Goal: Task Accomplishment & Management: Use online tool/utility

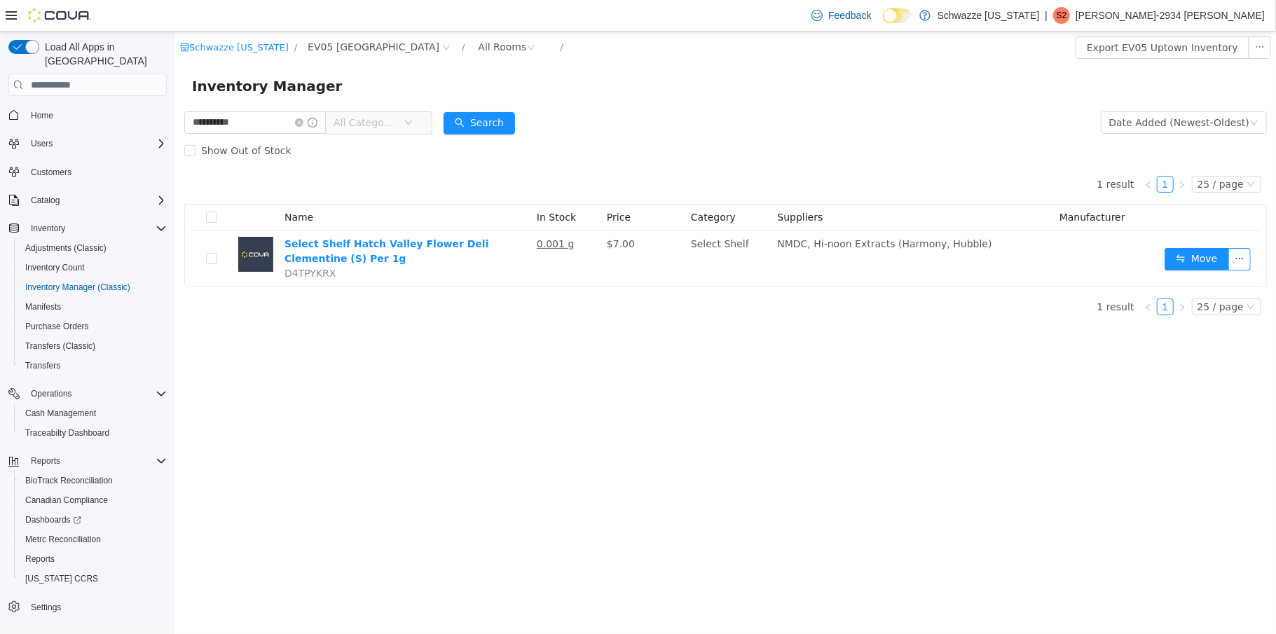
click at [303, 123] on icon "icon: close-circle" at bounding box center [298, 122] width 8 height 8
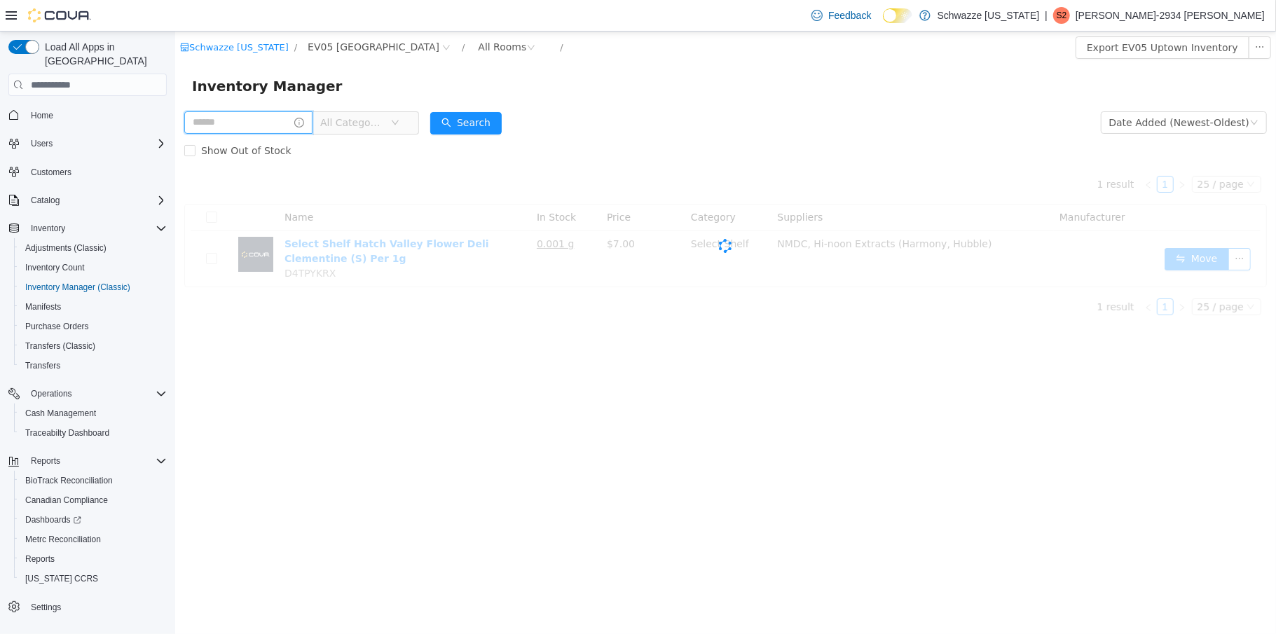
drag, startPoint x: 260, startPoint y: 111, endPoint x: 259, endPoint y: 118, distance: 7.8
click at [260, 111] on input "text" at bounding box center [248, 122] width 128 height 22
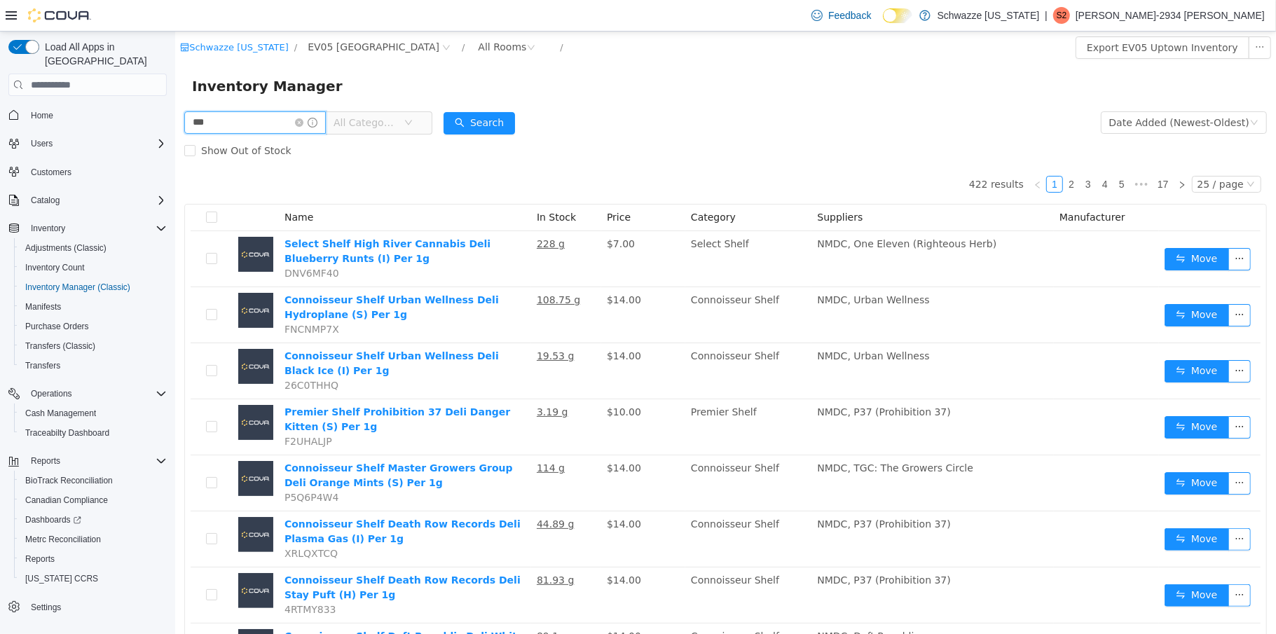
type input "**********"
click at [491, 131] on button "Search" at bounding box center [478, 123] width 71 height 22
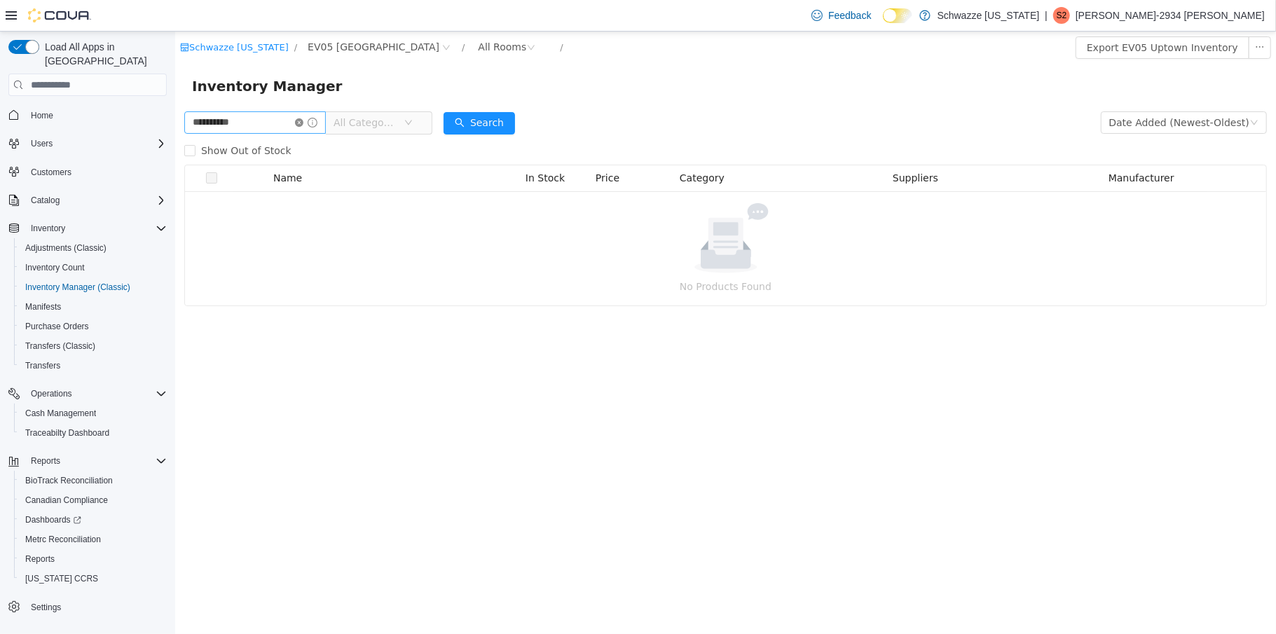
click at [303, 121] on icon "icon: close-circle" at bounding box center [298, 122] width 8 height 8
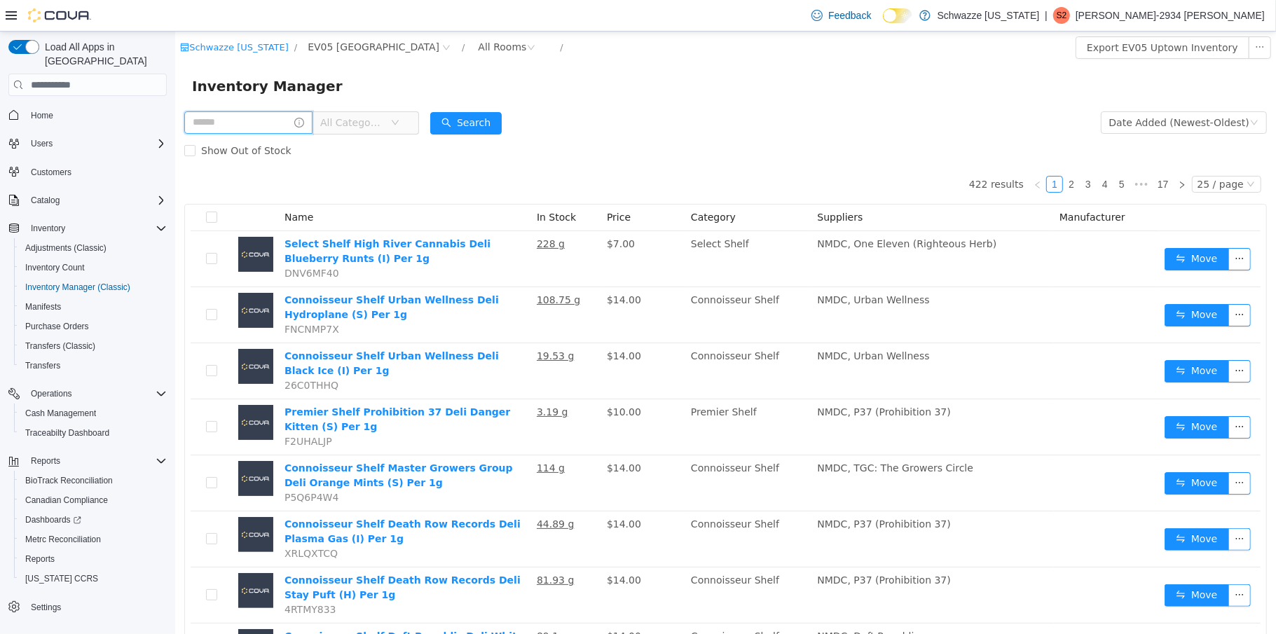
click at [227, 125] on input "text" at bounding box center [248, 122] width 128 height 22
type input "*********"
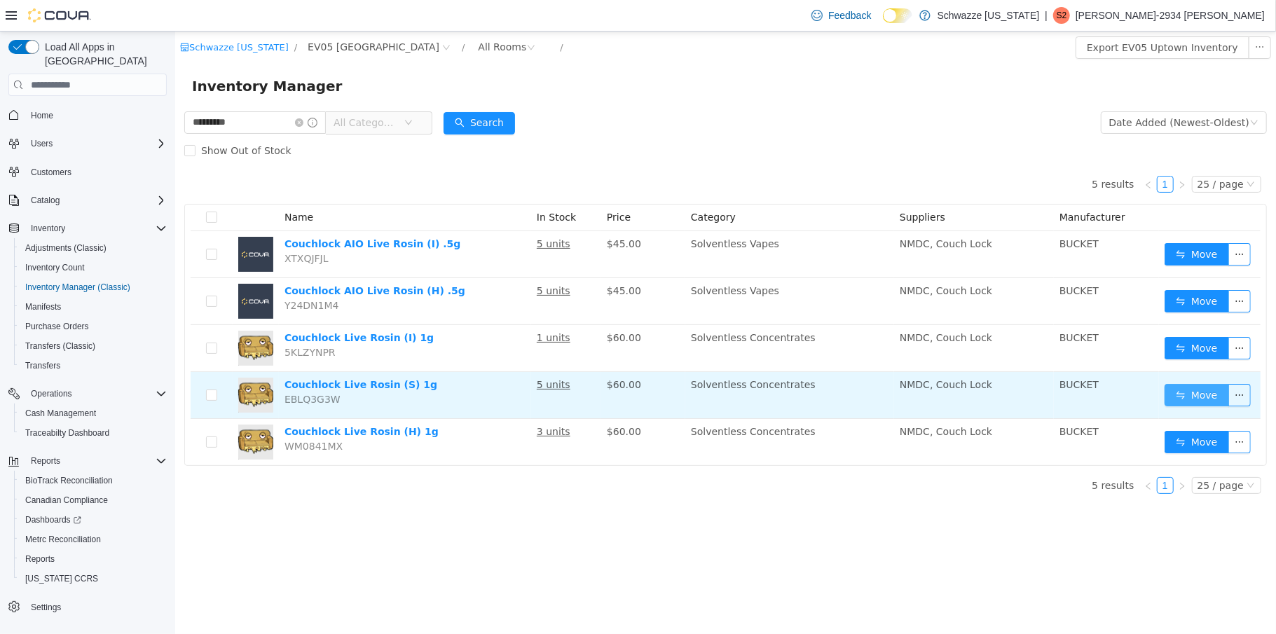
click at [1188, 401] on button "Move" at bounding box center [1196, 395] width 64 height 22
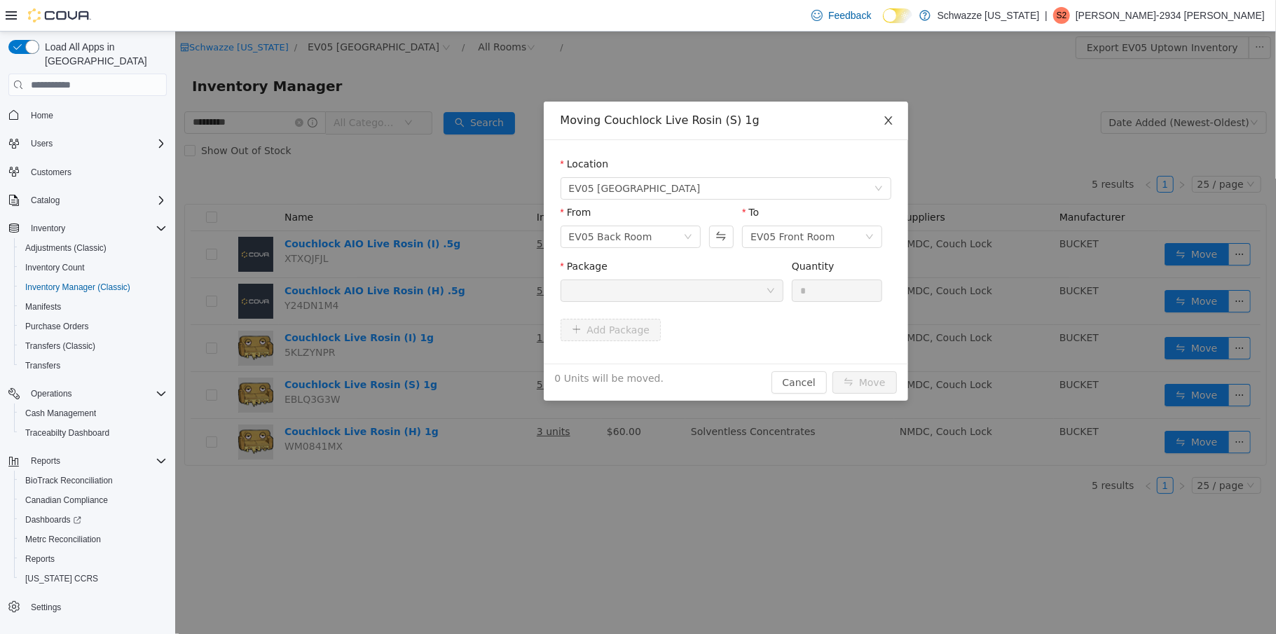
click at [890, 121] on icon "icon: close" at bounding box center [887, 120] width 11 height 11
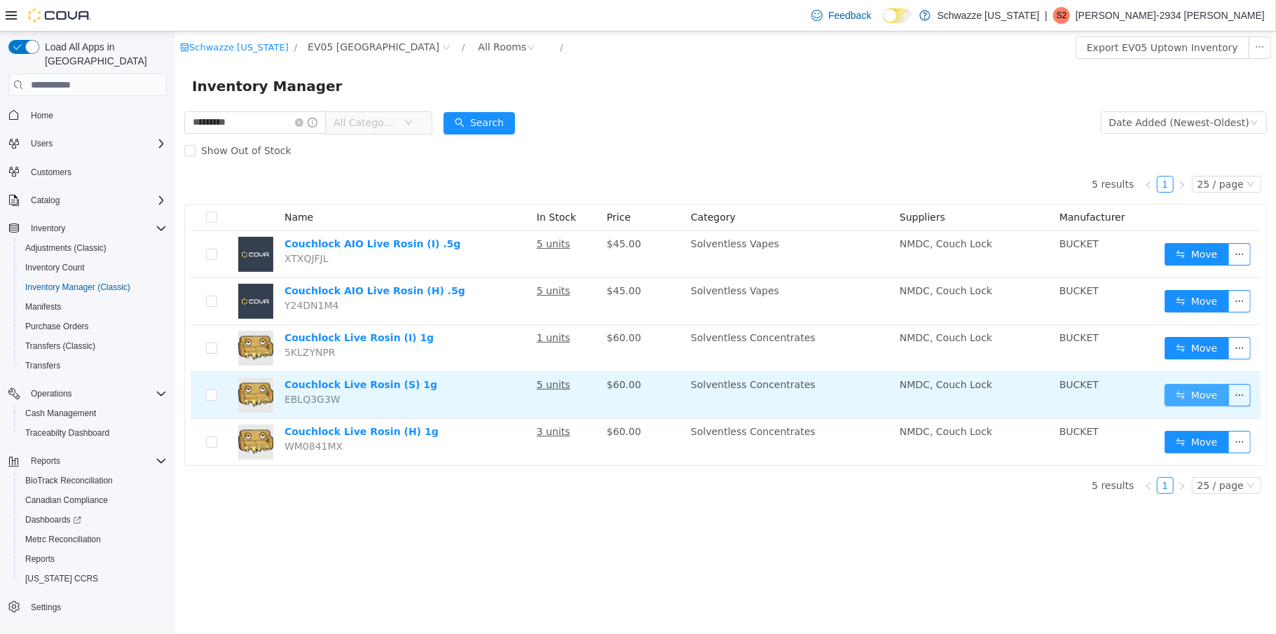
click at [1176, 397] on button "Move" at bounding box center [1196, 395] width 64 height 22
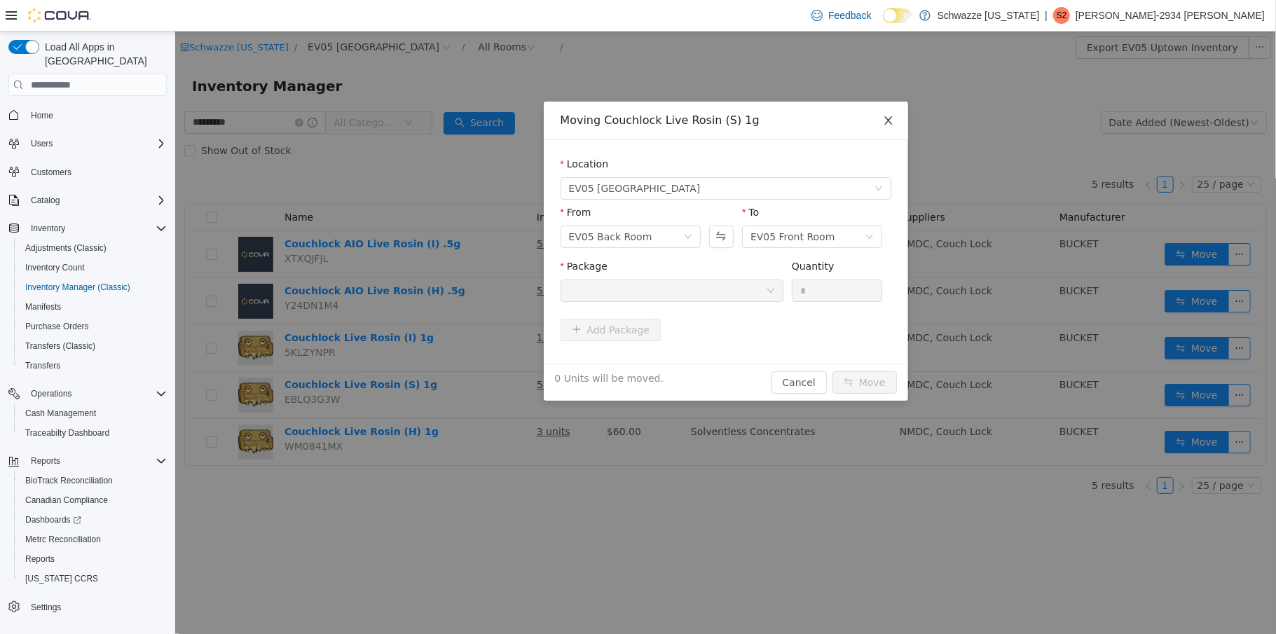
click at [888, 113] on span "Close" at bounding box center [887, 121] width 39 height 39
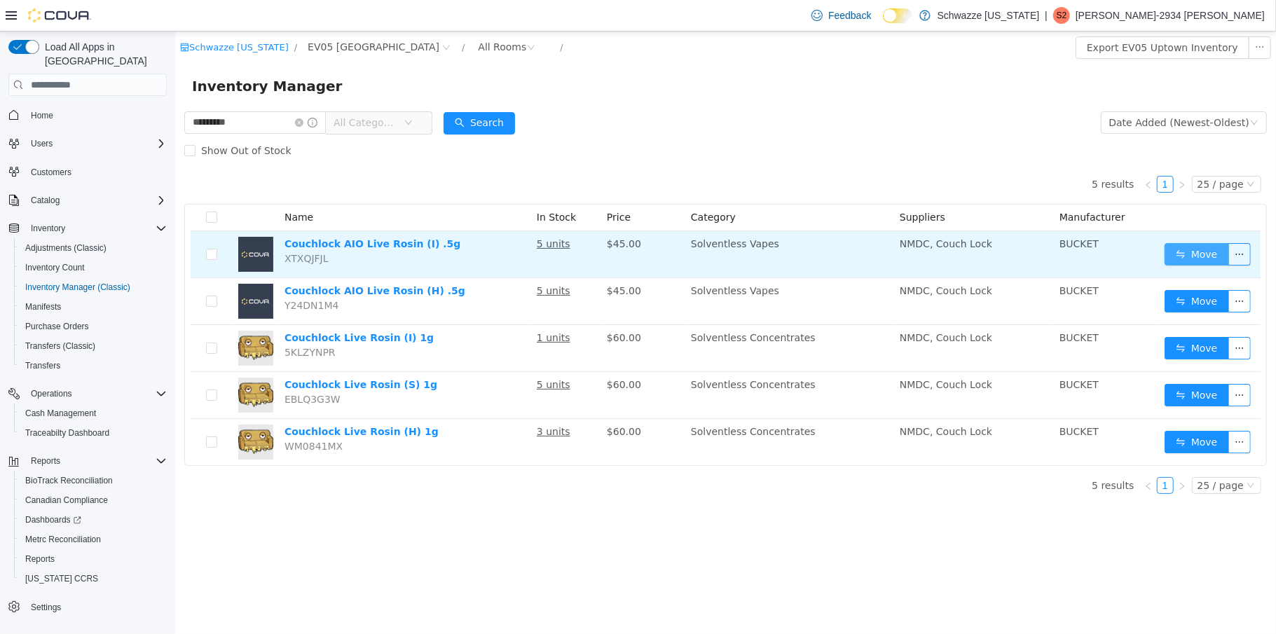
click at [1200, 249] on button "Move" at bounding box center [1196, 254] width 64 height 22
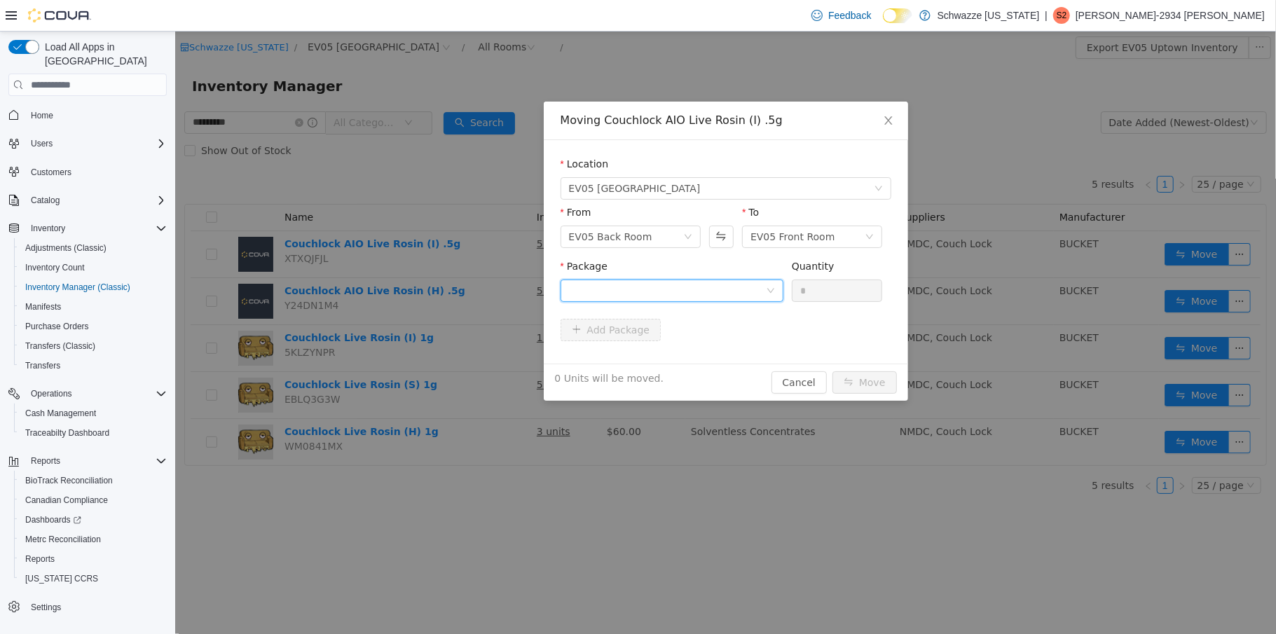
drag, startPoint x: 762, startPoint y: 288, endPoint x: 756, endPoint y: 302, distance: 15.1
click at [762, 291] on div at bounding box center [666, 290] width 197 height 21
drag, startPoint x: 637, startPoint y: 357, endPoint x: 726, endPoint y: 343, distance: 90.1
click at [638, 355] on span "Quantity : 5 Units" at bounding box center [607, 356] width 79 height 11
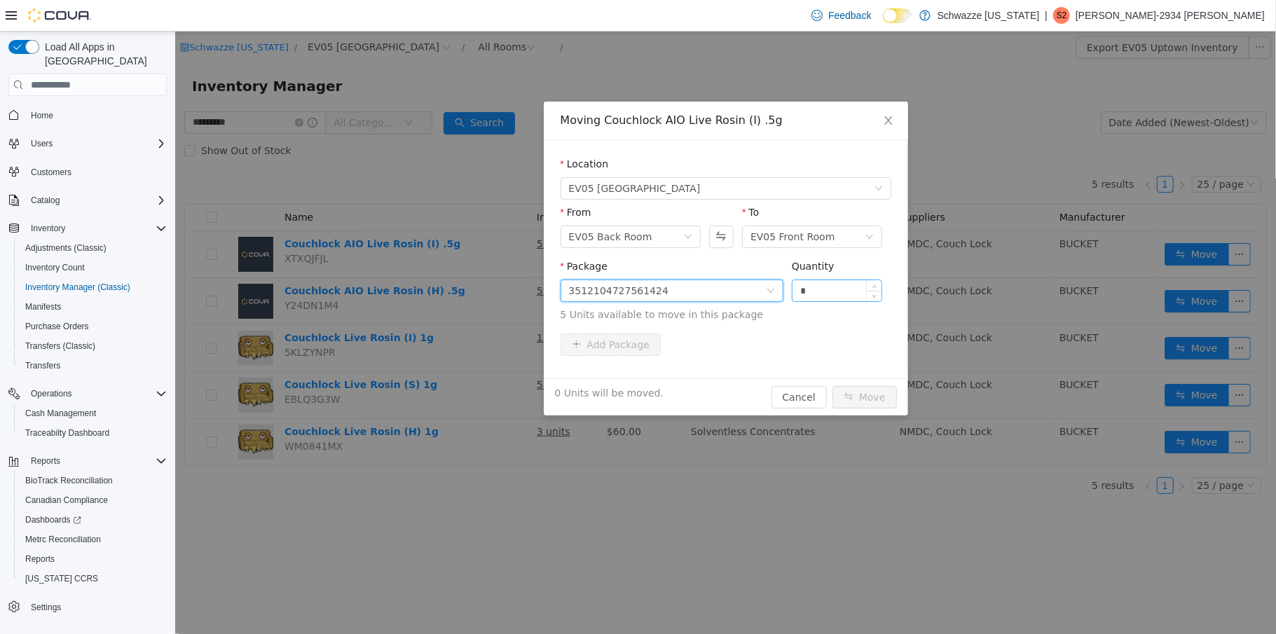
click at [838, 287] on input "*" at bounding box center [837, 290] width 90 height 21
type input "*"
click at [848, 406] on button "Move" at bounding box center [864, 397] width 64 height 22
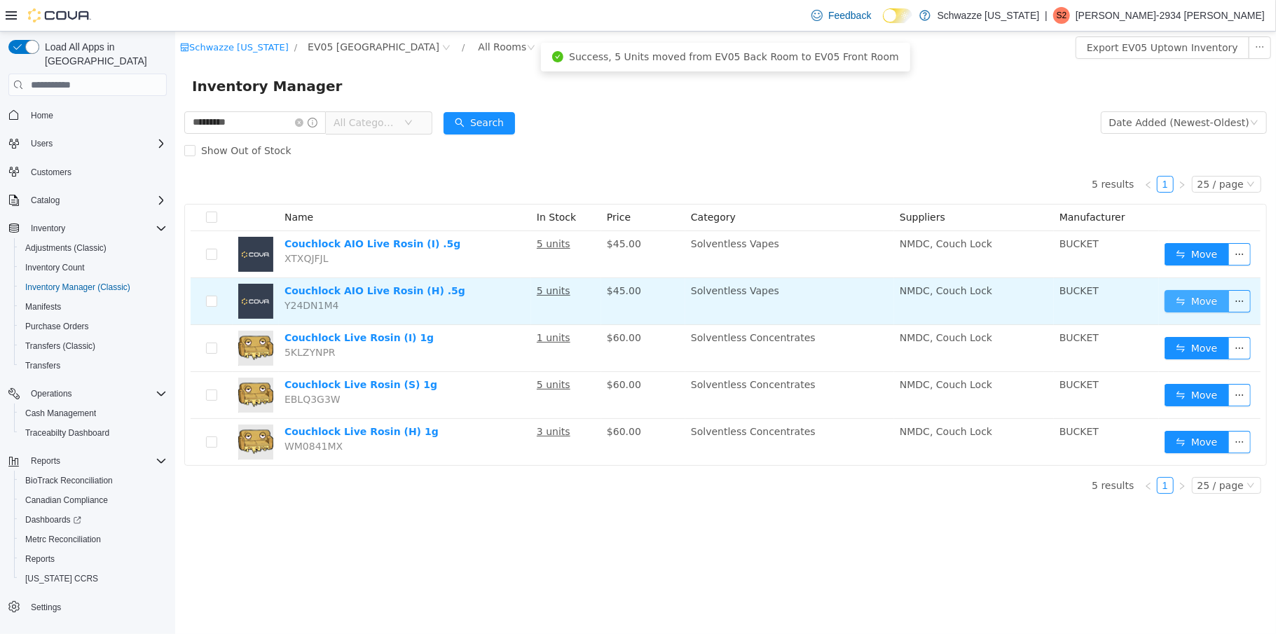
click at [1183, 301] on button "Move" at bounding box center [1196, 301] width 64 height 22
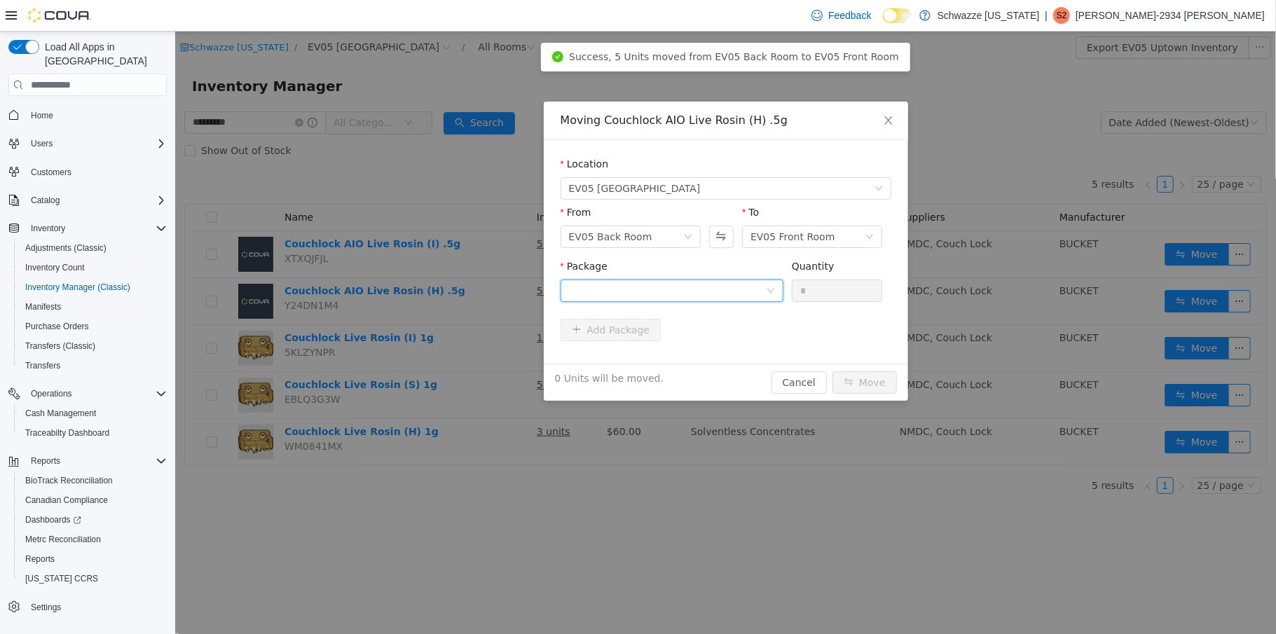
click at [757, 280] on div at bounding box center [666, 290] width 197 height 21
click at [668, 345] on li "1899777761429799 Quantity : 5 Units" at bounding box center [671, 349] width 223 height 38
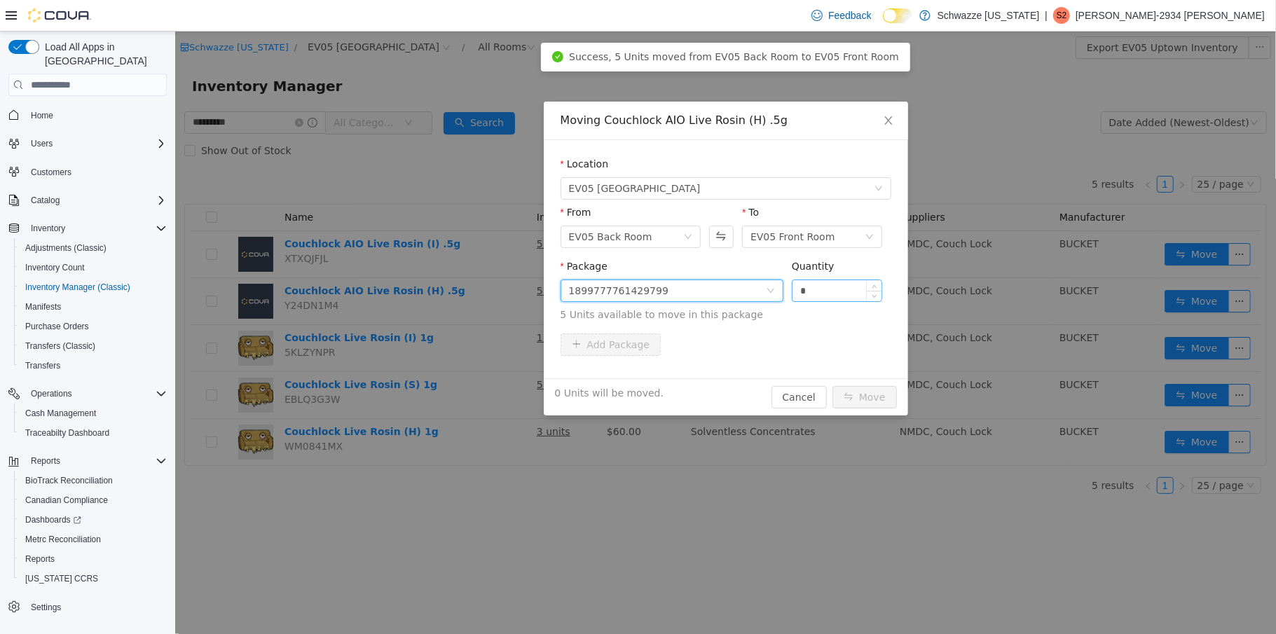
click at [822, 291] on input "*" at bounding box center [837, 290] width 90 height 21
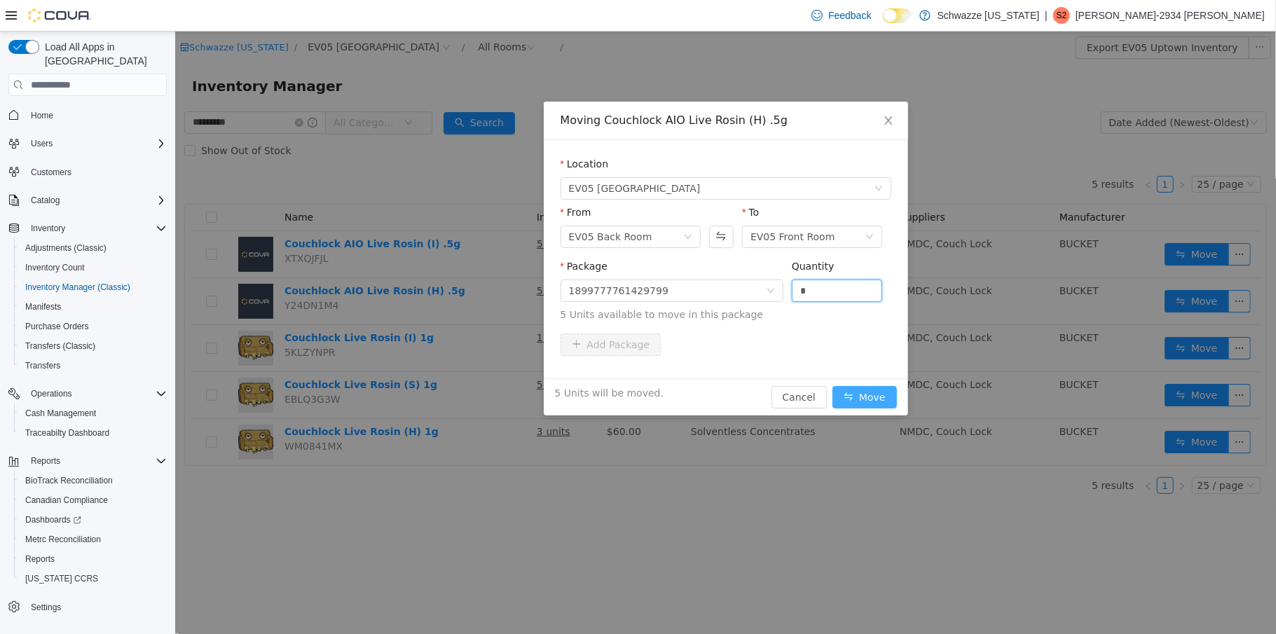
type input "*"
click at [864, 392] on button "Move" at bounding box center [864, 397] width 64 height 22
